Goal: Navigation & Orientation: Find specific page/section

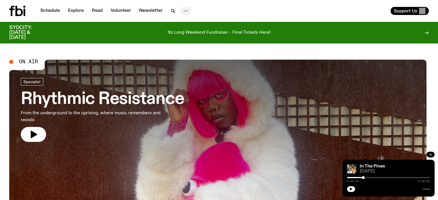
click at [185, 11] on icon "button" at bounding box center [185, 10] width 7 height 7
click at [74, 11] on link "Explore" at bounding box center [75, 11] width 23 height 8
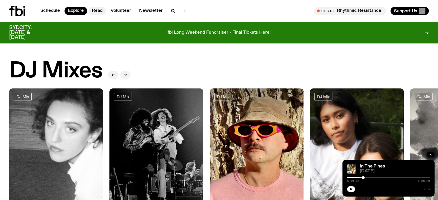
click at [98, 10] on link "Read" at bounding box center [97, 11] width 18 height 8
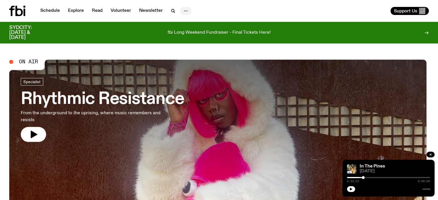
click at [185, 10] on icon "button" at bounding box center [185, 10] width 7 height 7
click at [100, 12] on link "Read" at bounding box center [97, 11] width 18 height 8
